Goal: Find specific page/section: Find specific page/section

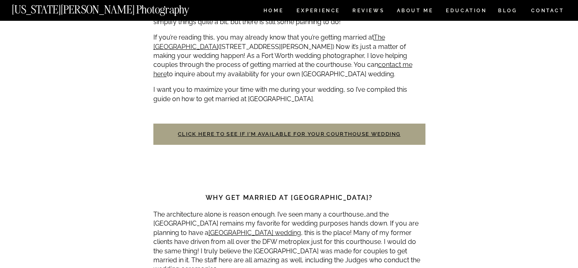
scroll to position [423, 0]
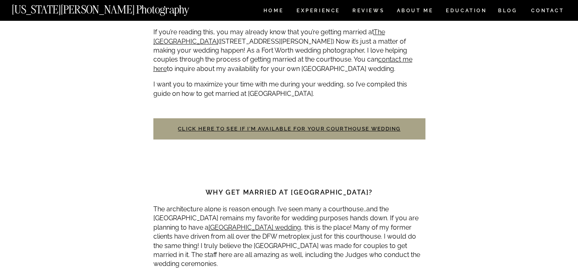
drag, startPoint x: 581, startPoint y: 7, endPoint x: 579, endPoint y: 38, distance: 31.1
click at [337, 128] on link "Click here to see if I’m available for your courthouse wedding" at bounding box center [289, 128] width 223 height 6
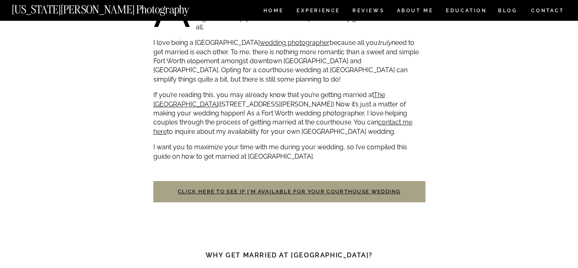
scroll to position [354, 0]
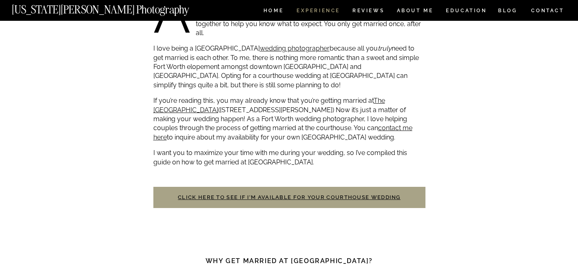
click at [325, 14] on nav "Experience" at bounding box center [318, 11] width 43 height 7
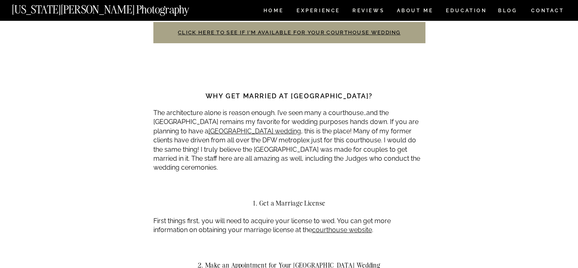
scroll to position [493, 0]
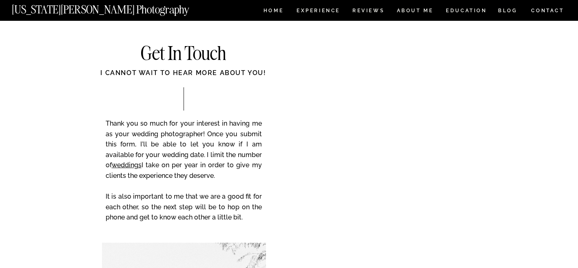
scroll to position [3223, 0]
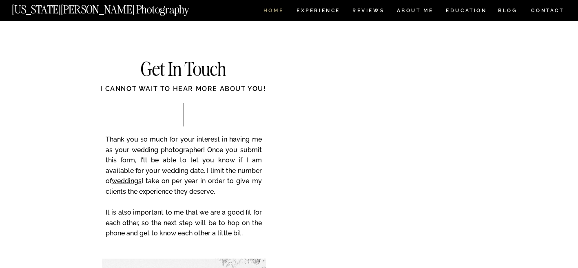
click at [269, 9] on nav "HOME" at bounding box center [273, 11] width 23 height 7
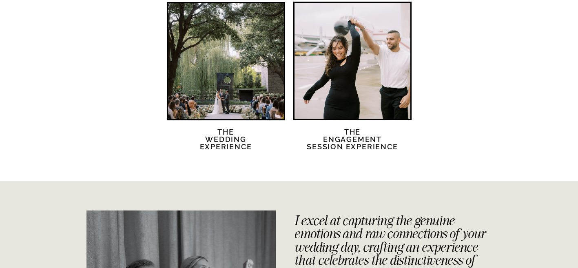
scroll to position [1653, 0]
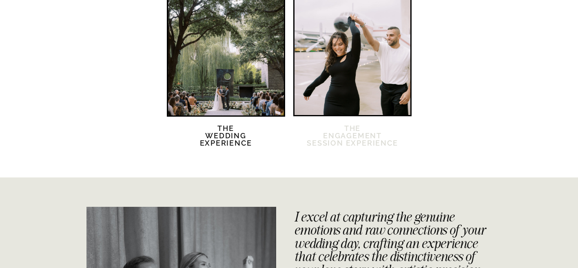
click at [366, 137] on h2 "The Engagement session Experience" at bounding box center [352, 141] width 93 height 32
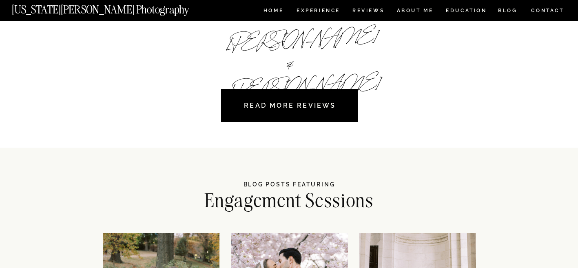
scroll to position [1577, 0]
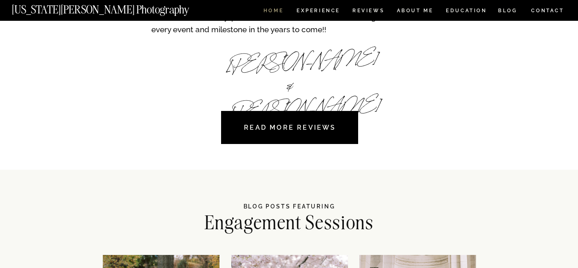
click at [278, 11] on nav "HOME" at bounding box center [273, 11] width 23 height 7
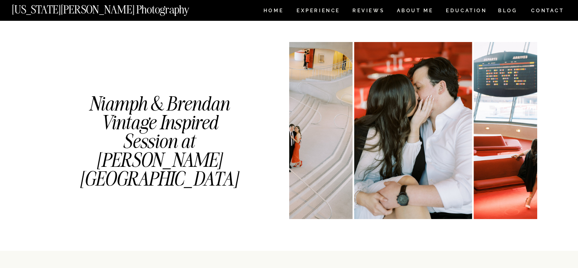
scroll to position [908, 0]
